Goal: Find specific page/section: Locate a particular part of the current website

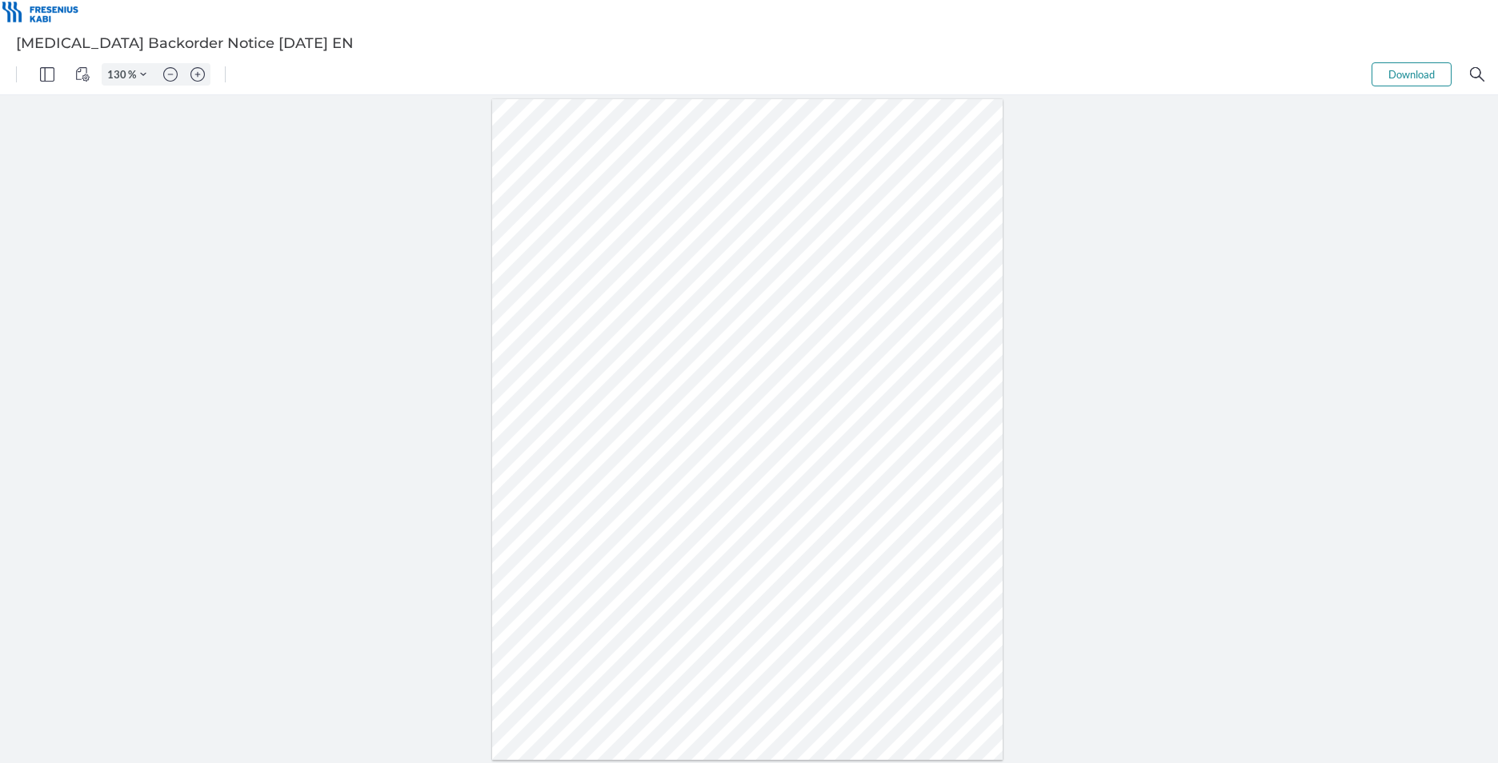
type input "155"
type input "205"
drag, startPoint x: 551, startPoint y: 306, endPoint x: 503, endPoint y: 301, distance: 47.5
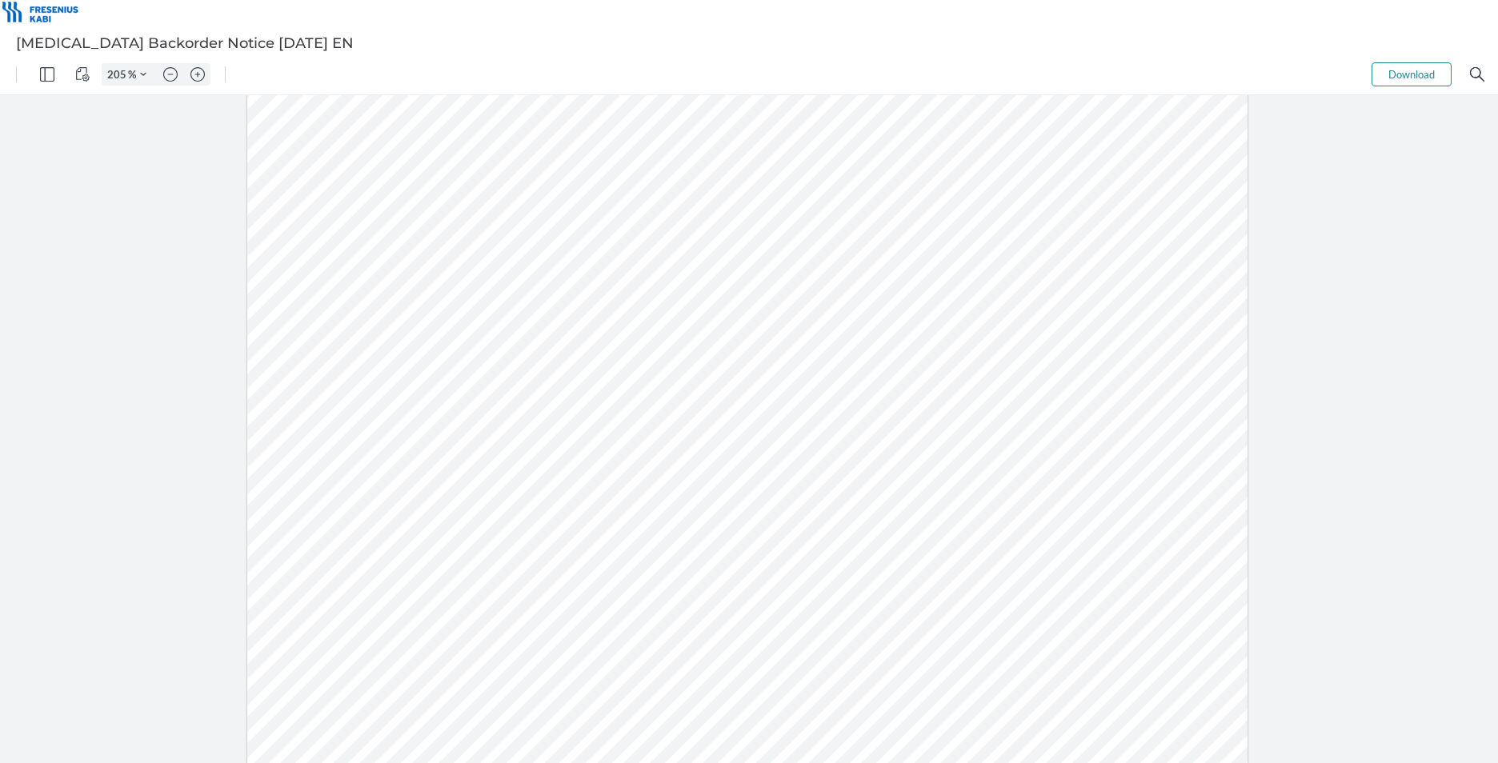
click at [503, 301] on div at bounding box center [747, 361] width 1001 height 1296
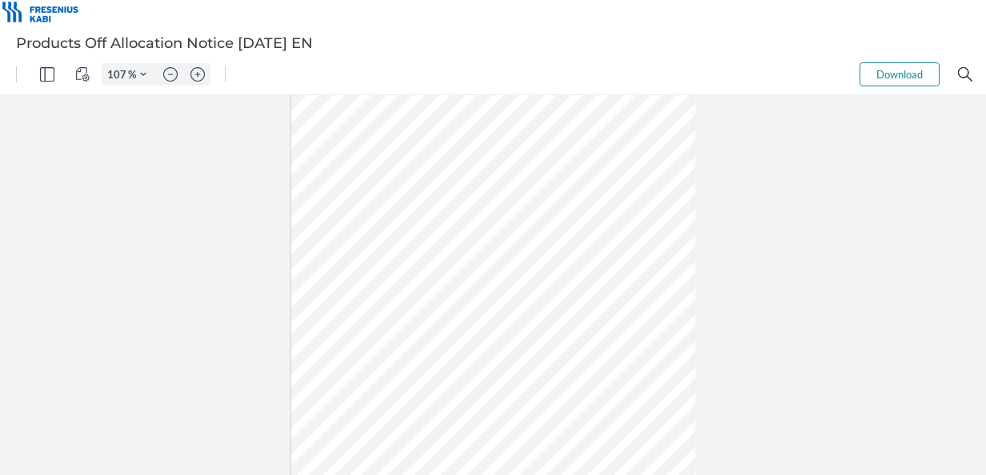
scroll to position [171, 0]
type input "132"
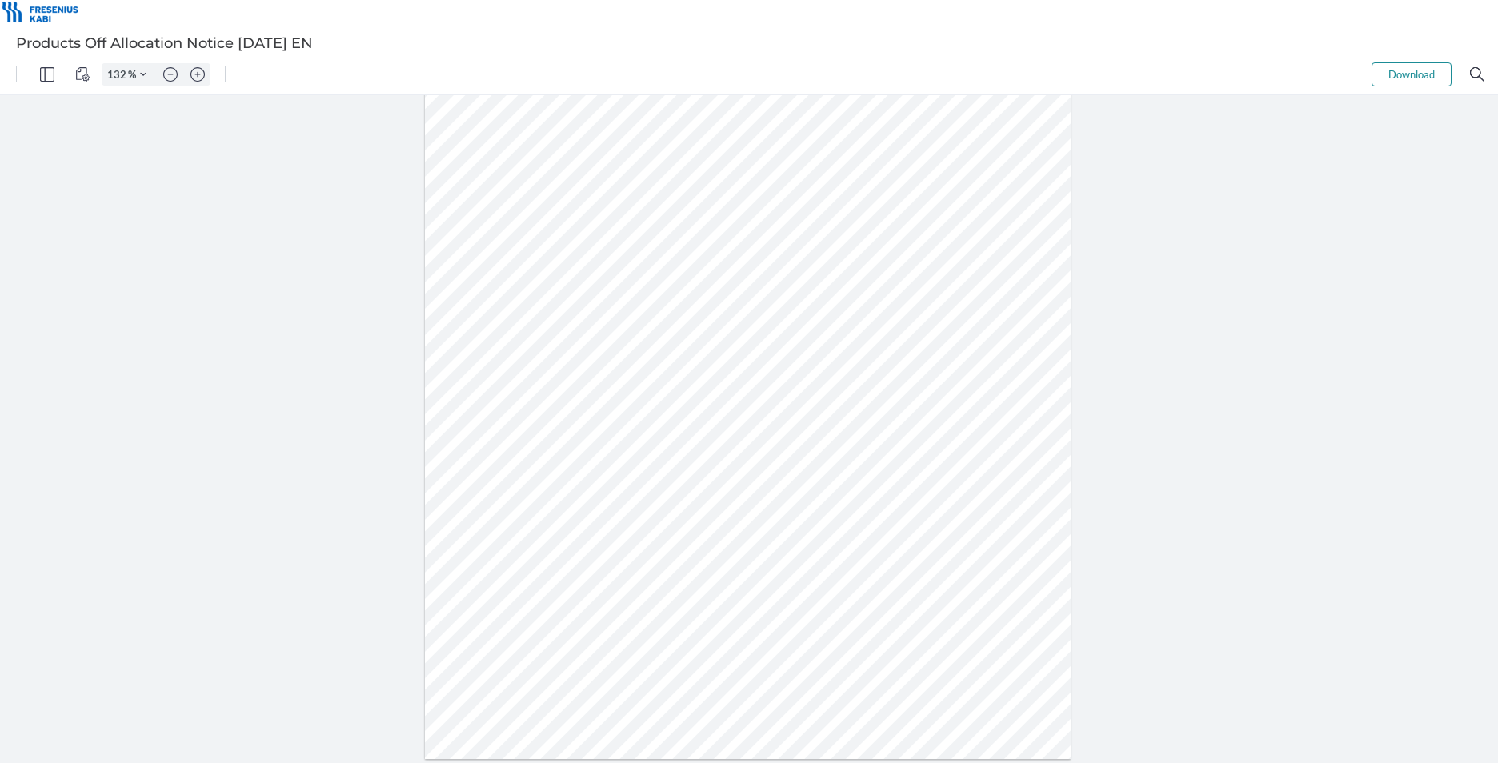
scroll to position [175, 0]
